Goal: Find specific page/section: Find specific page/section

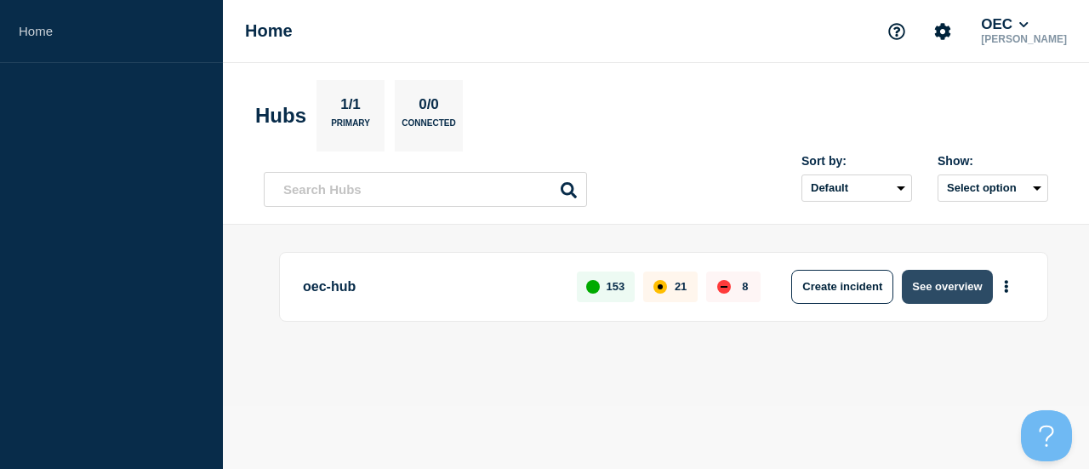
click at [937, 287] on button "See overview" at bounding box center [946, 287] width 90 height 34
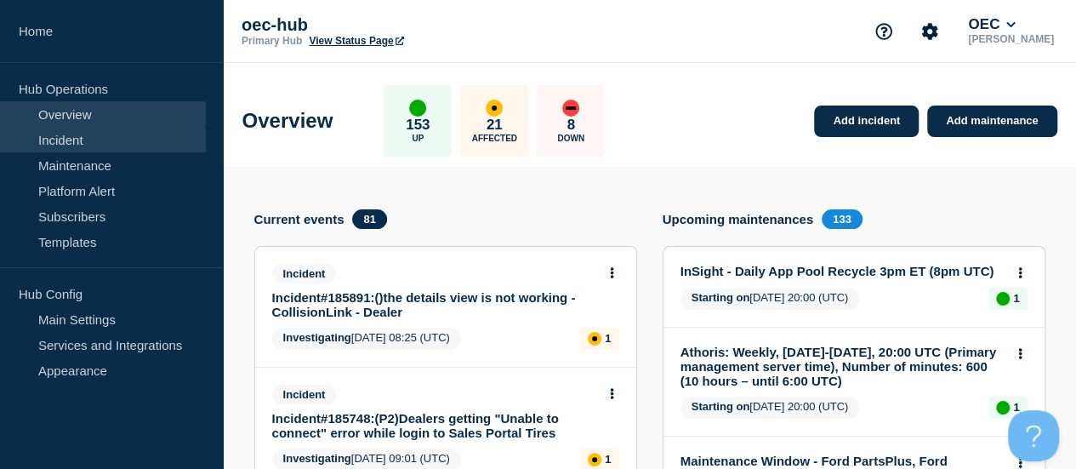
click at [84, 135] on link "Incident" at bounding box center [103, 140] width 206 height 26
